Goal: Obtain resource: Download file/media

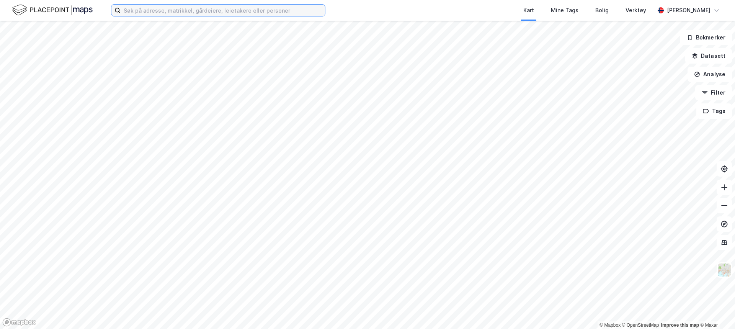
click at [235, 15] on input at bounding box center [223, 10] width 204 height 11
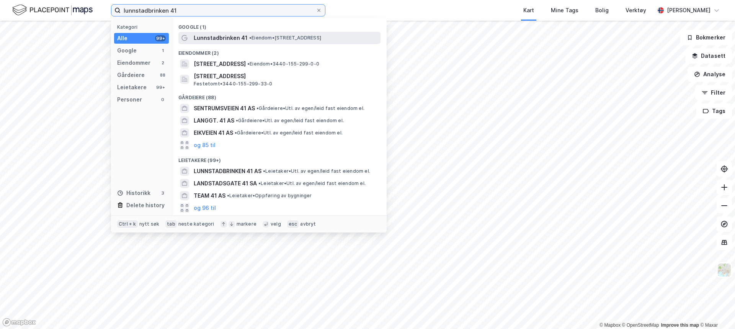
type input "lunnstadbrinken 41"
click at [231, 37] on span "Lunnstadbrinken 41" at bounding box center [221, 37] width 54 height 9
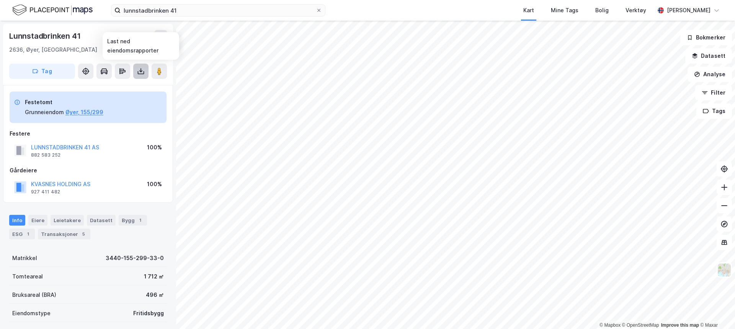
click at [144, 73] on icon at bounding box center [141, 71] width 8 height 8
click at [138, 86] on div "Last ned grunnbok" at bounding box center [108, 86] width 82 height 12
